Goal: Complete application form

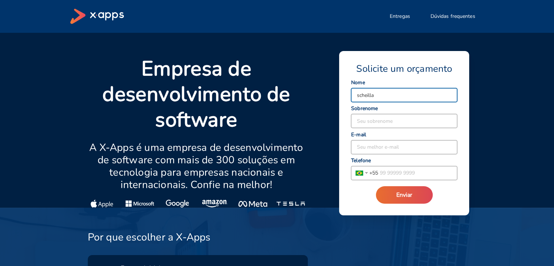
type input "scheilla"
click at [379, 122] on input at bounding box center [404, 121] width 106 height 14
type input "Campos"
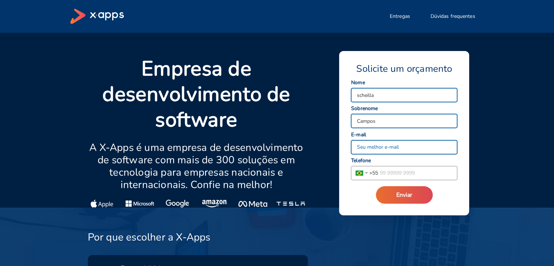
click at [366, 146] on input at bounding box center [404, 147] width 106 height 14
type input "[EMAIL_ADDRESS][DOMAIN_NAME]"
click at [398, 170] on input "tel" at bounding box center [417, 173] width 79 height 14
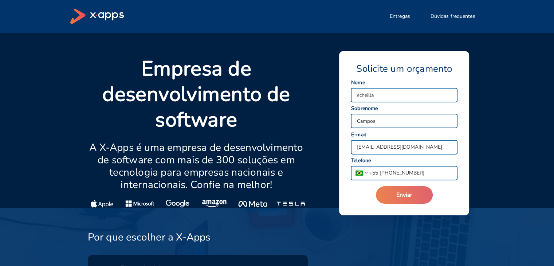
type input "[PHONE_NUMBER]"
click at [395, 191] on button "Enviar" at bounding box center [404, 194] width 57 height 17
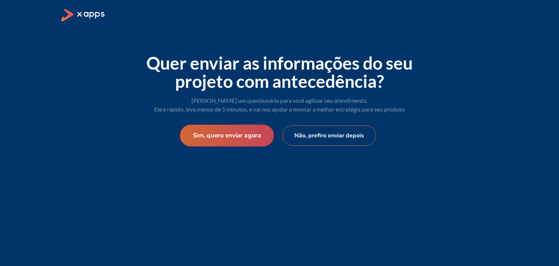
click at [246, 136] on button "Sim, quero enviar agora" at bounding box center [227, 135] width 94 height 22
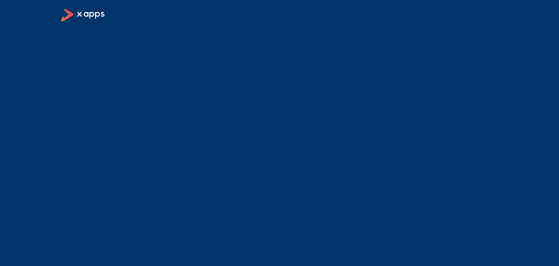
click at [99, 13] on icon at bounding box center [92, 15] width 28 height 7
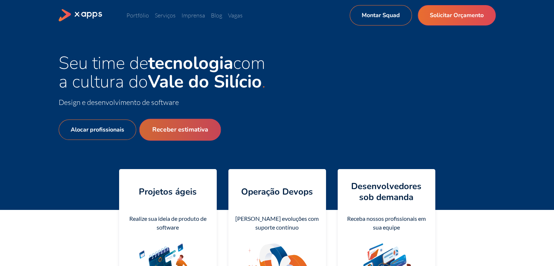
click at [179, 126] on link "Receber estimativa" at bounding box center [180, 130] width 82 height 22
select select "BR"
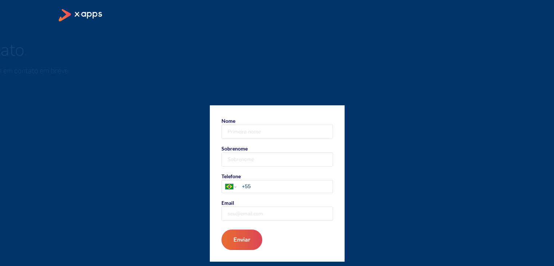
scroll to position [14, 0]
